Goal: Information Seeking & Learning: Find specific fact

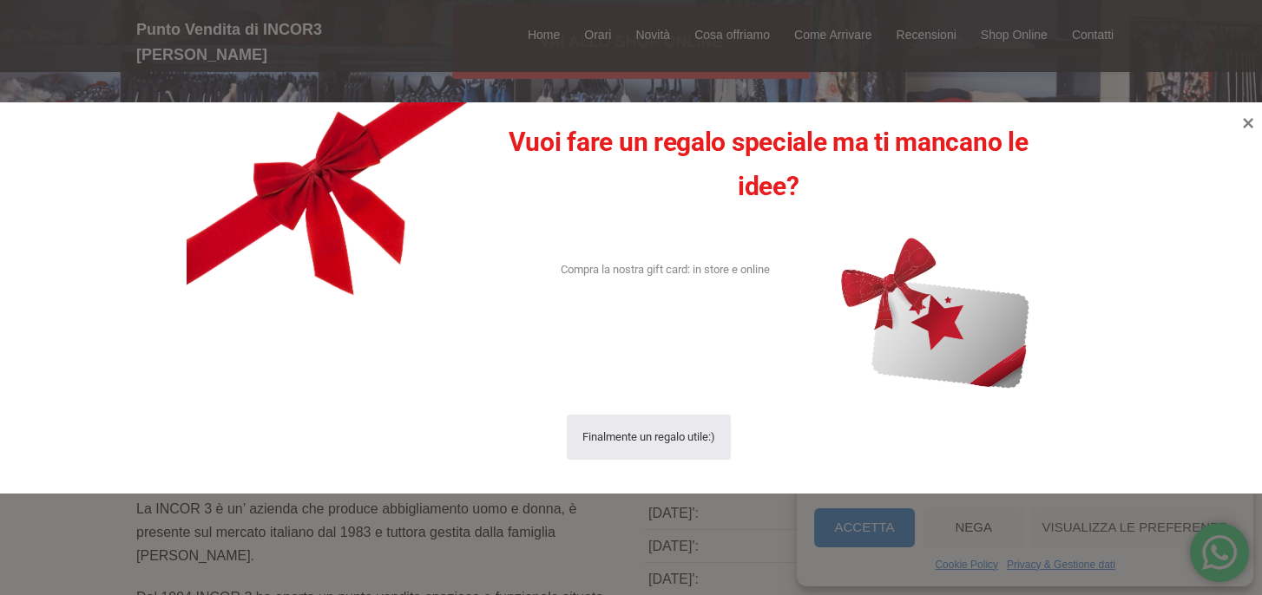
scroll to position [87, 0]
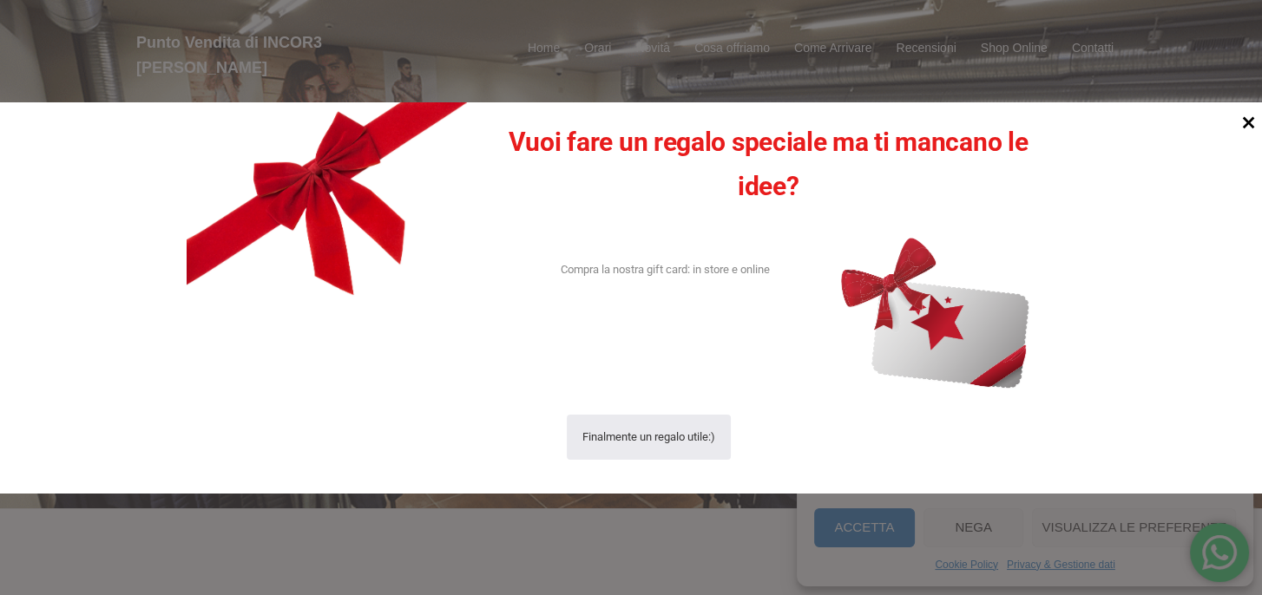
click at [1250, 121] on icon at bounding box center [1248, 123] width 12 height 12
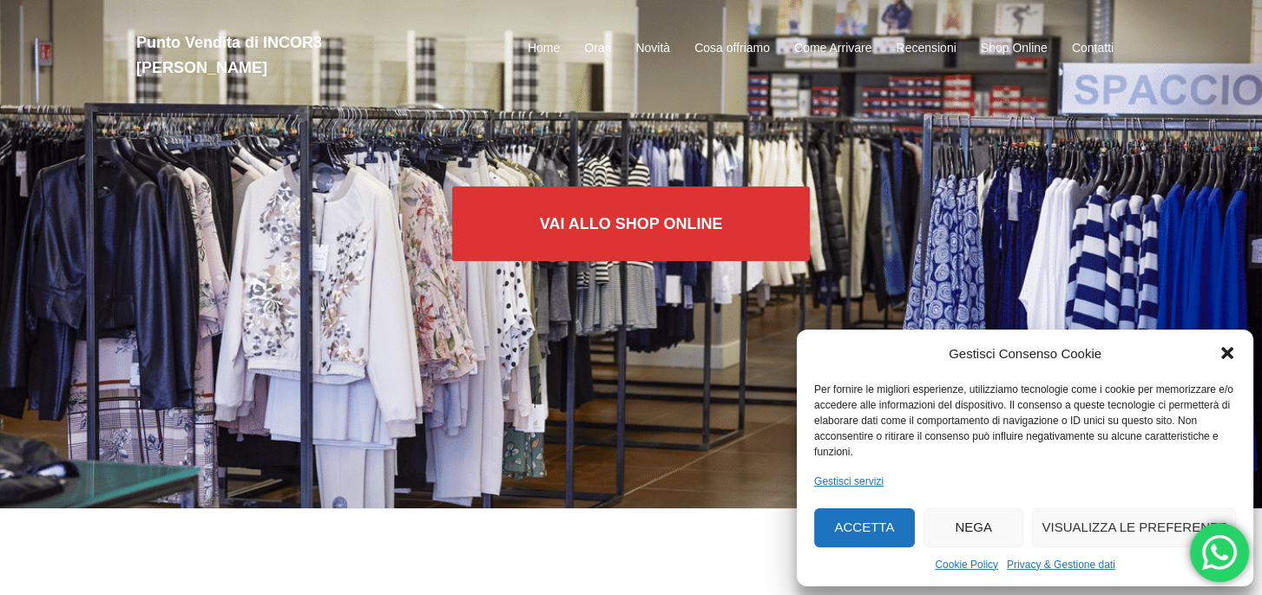
click at [986, 530] on button "Nega" at bounding box center [973, 527] width 101 height 39
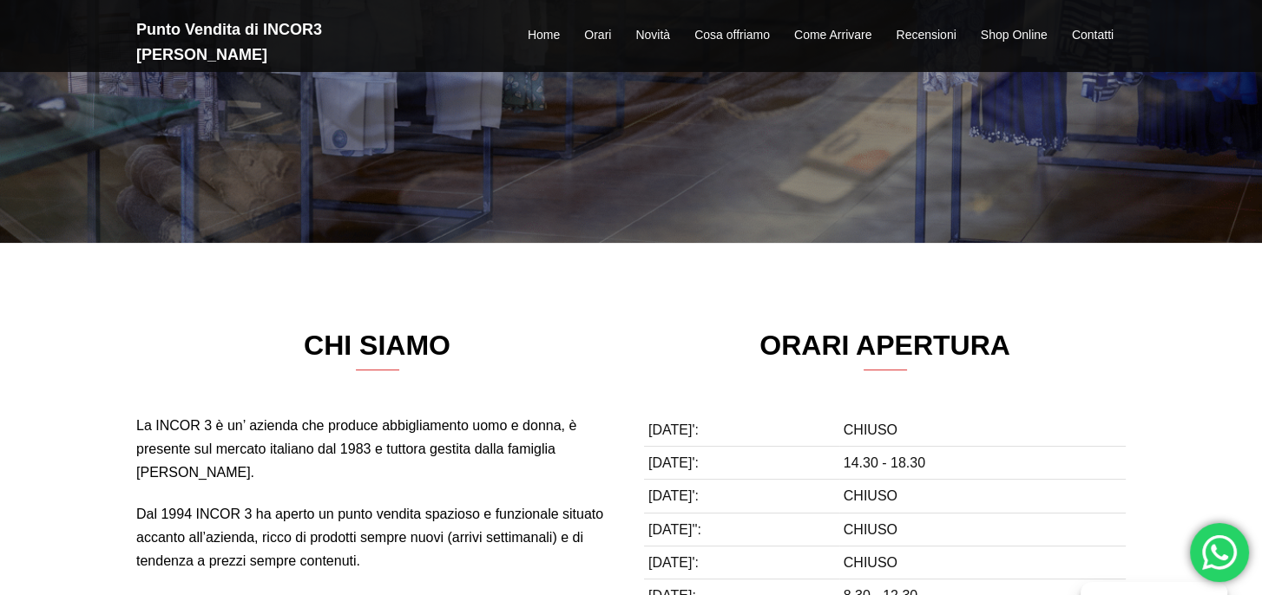
scroll to position [521, 0]
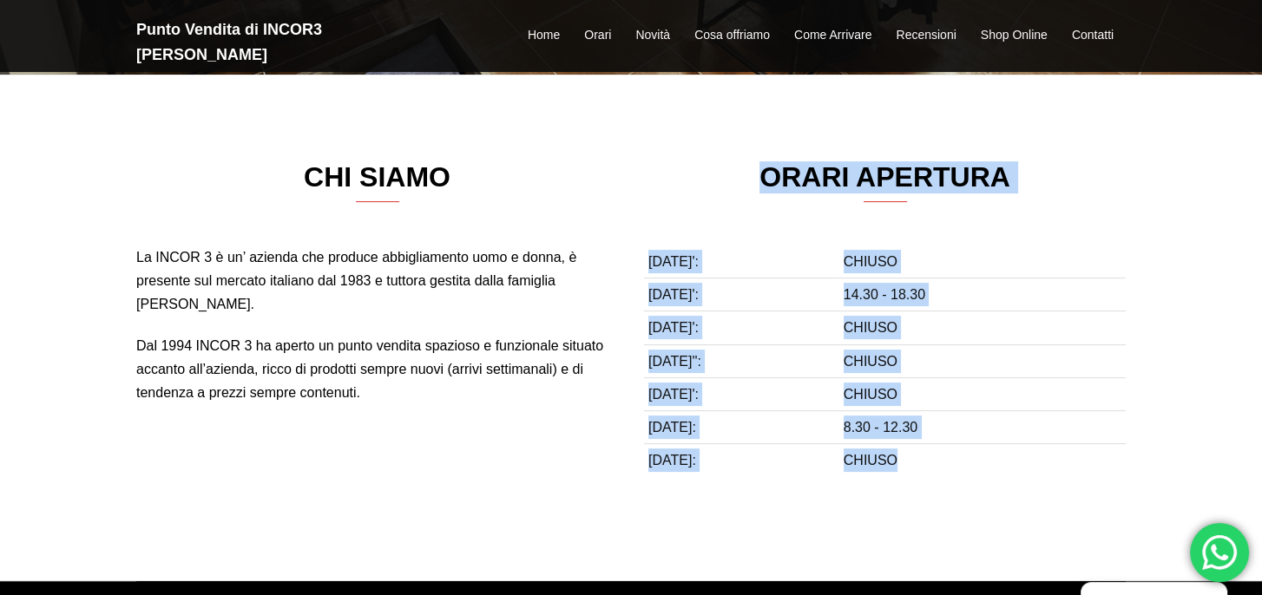
drag, startPoint x: 757, startPoint y: 174, endPoint x: 965, endPoint y: 454, distance: 349.1
click at [965, 454] on div "ORARI APERTURA [DATE]': CHIUSO [DATE]': 14.30 - 18.30 [DATE]': CHIUSO [DATE]'':…" at bounding box center [885, 318] width 482 height 315
drag, startPoint x: 965, startPoint y: 454, endPoint x: 920, endPoint y: 448, distance: 45.5
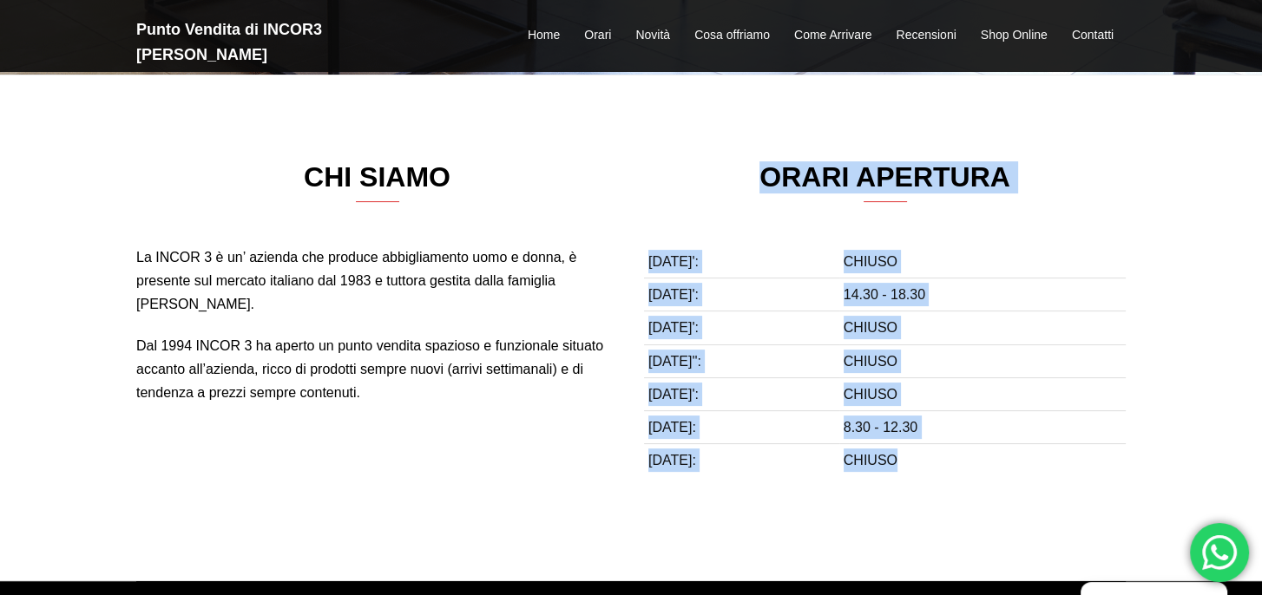
copy div "ORARI APERTURA [DATE]': [PERSON_NAME][DATE]: 14.30 - 18.30 [DATE]': CHIUSO [DAT…"
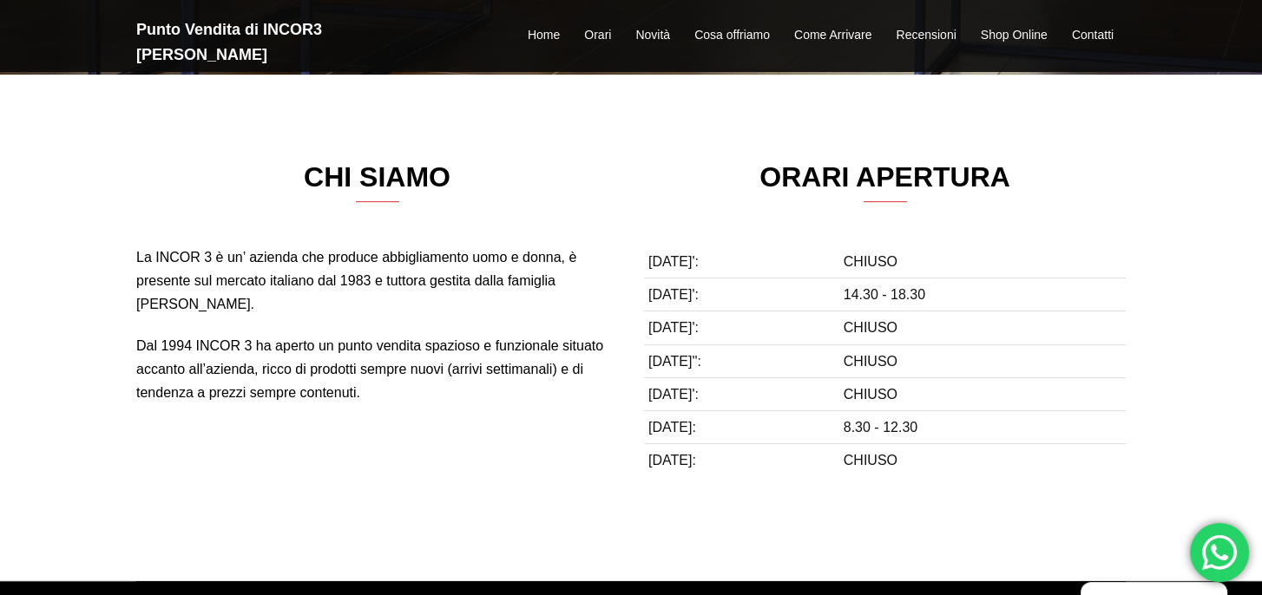
click at [515, 106] on div "CHI SIAMO La INCOR 3 è un’ azienda che produce abbigliamento uomo e donna, è pr…" at bounding box center [631, 328] width 1262 height 507
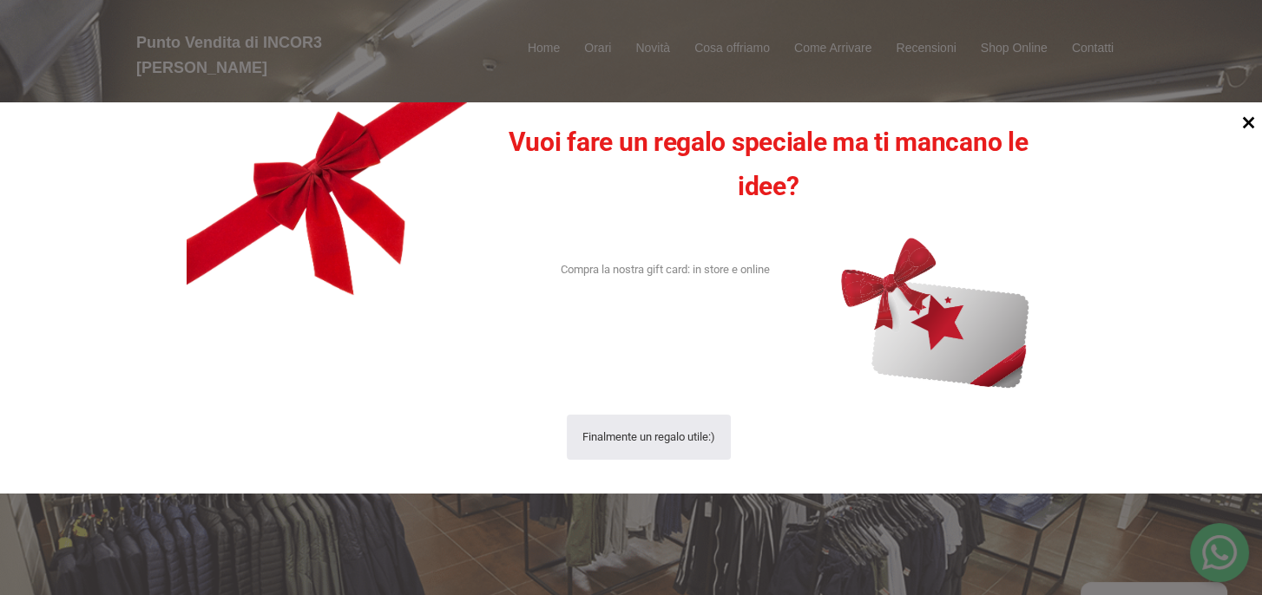
click at [1249, 123] on icon at bounding box center [1248, 123] width 12 height 12
